Goal: Task Accomplishment & Management: Manage account settings

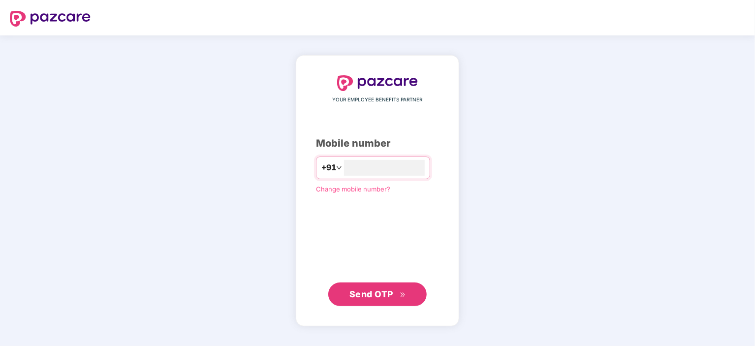
type input "**********"
click at [381, 296] on span "Send OTP" at bounding box center [372, 294] width 44 height 10
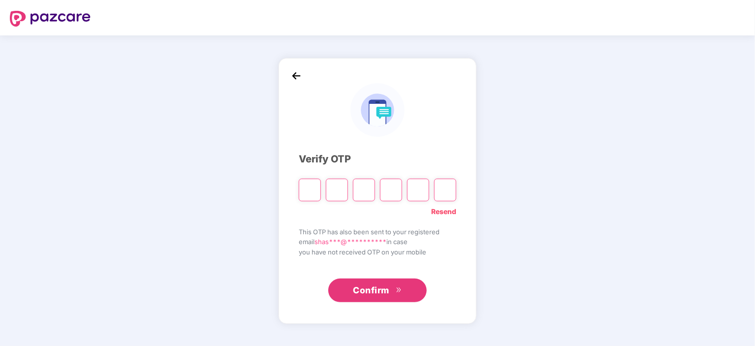
type input "*"
click at [393, 190] on input "Digit 4" at bounding box center [391, 190] width 22 height 23
type input "*"
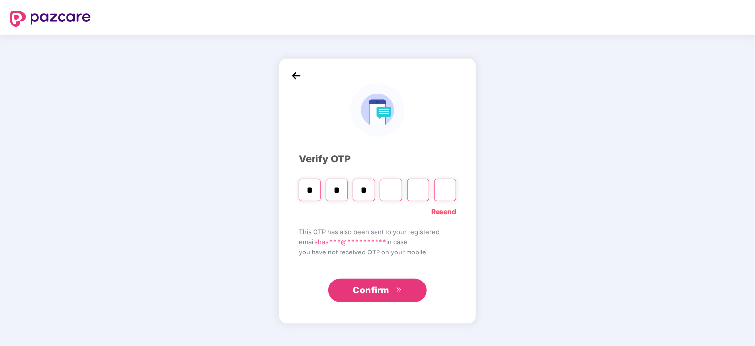
type input "*"
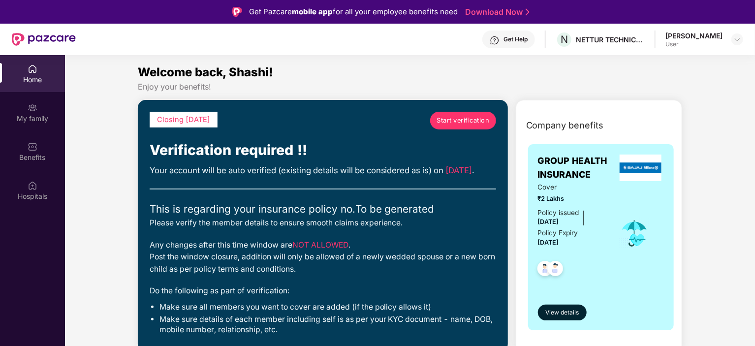
click at [469, 120] on span "Start verification" at bounding box center [463, 121] width 53 height 10
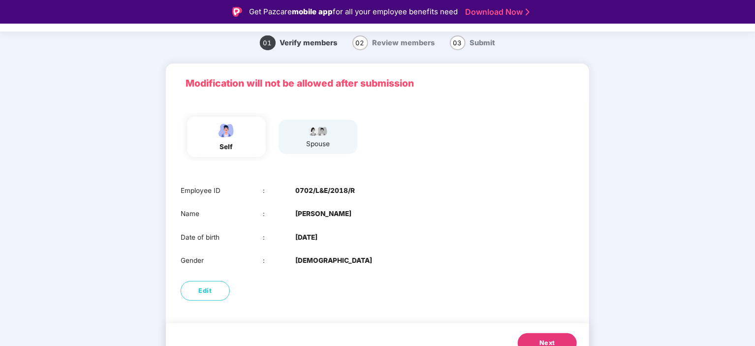
scroll to position [46, 0]
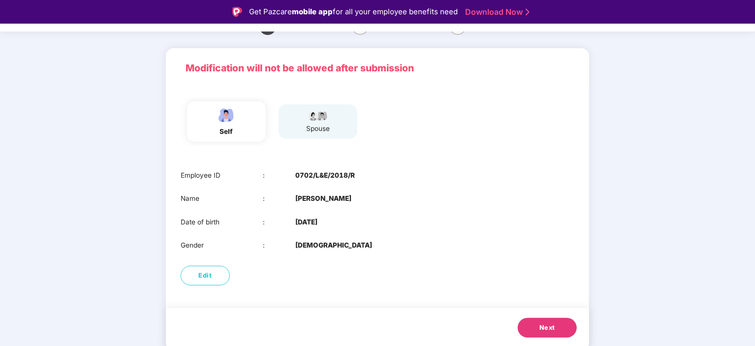
click at [542, 321] on button "Next" at bounding box center [547, 328] width 59 height 20
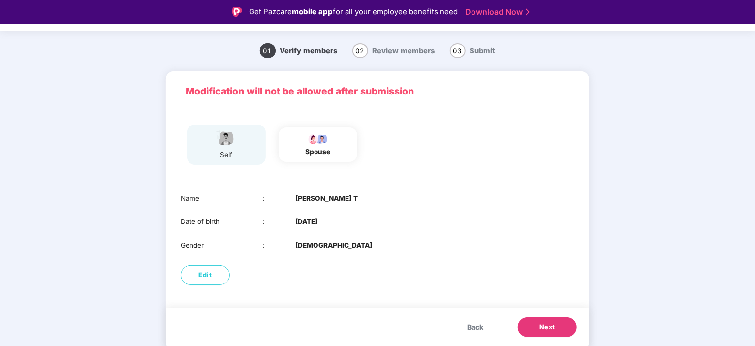
scroll to position [23, 0]
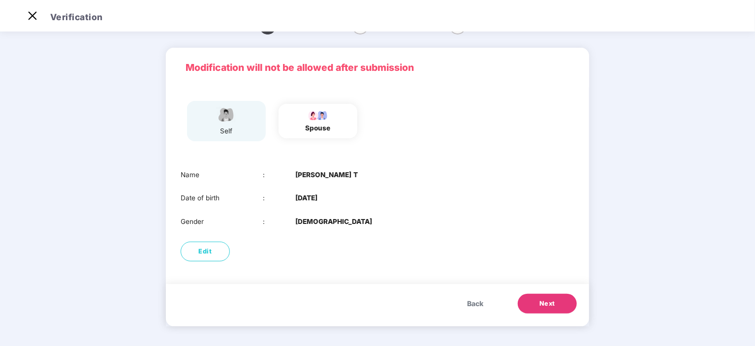
click at [481, 301] on span "Back" at bounding box center [475, 303] width 16 height 11
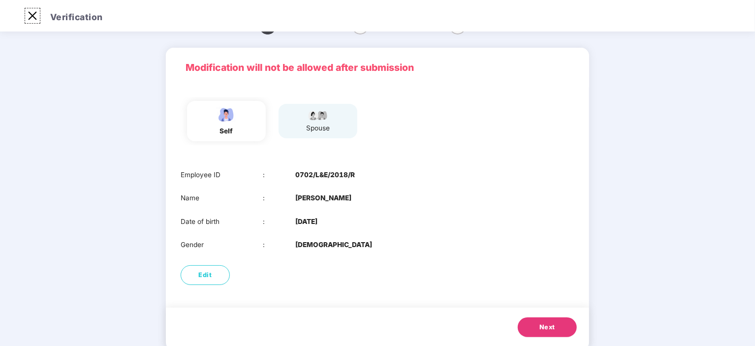
click at [31, 15] on img at bounding box center [33, 16] width 16 height 16
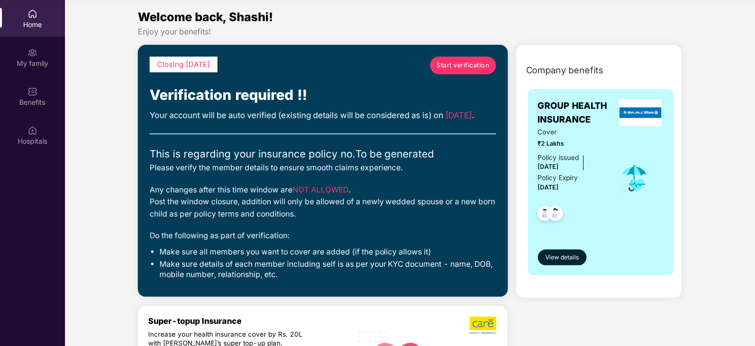
scroll to position [0, 0]
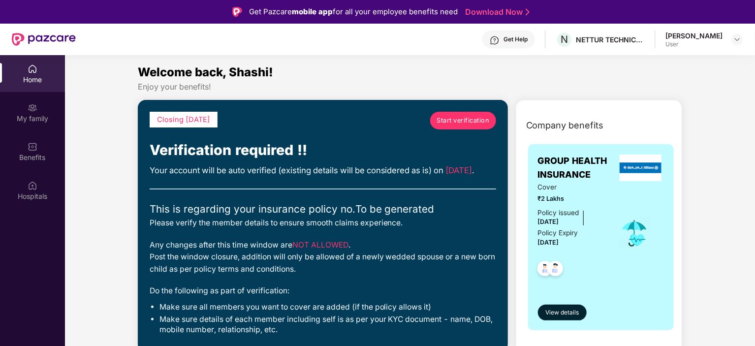
click at [712, 40] on div "User" at bounding box center [694, 44] width 57 height 8
click at [735, 37] on img at bounding box center [738, 39] width 8 height 8
click at [655, 63] on div "Logout" at bounding box center [691, 62] width 128 height 19
